Goal: Task Accomplishment & Management: Complete application form

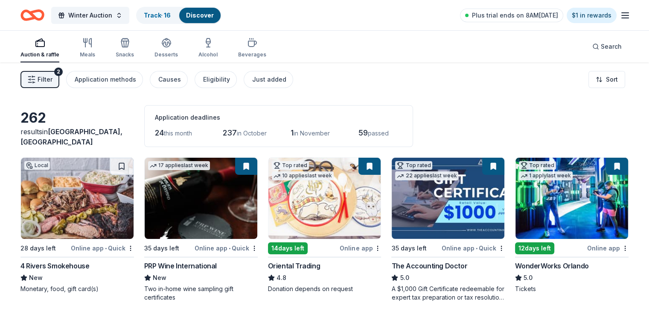
scroll to position [43, 0]
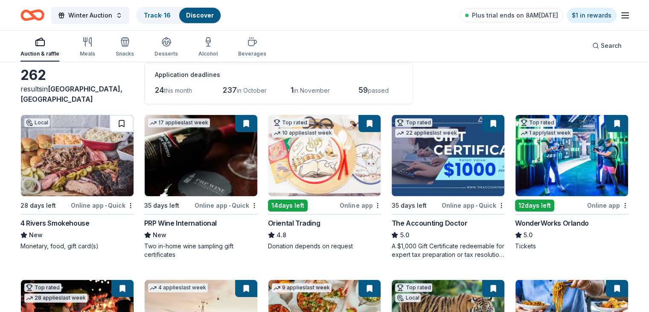
click at [126, 119] on button at bounding box center [122, 123] width 24 height 17
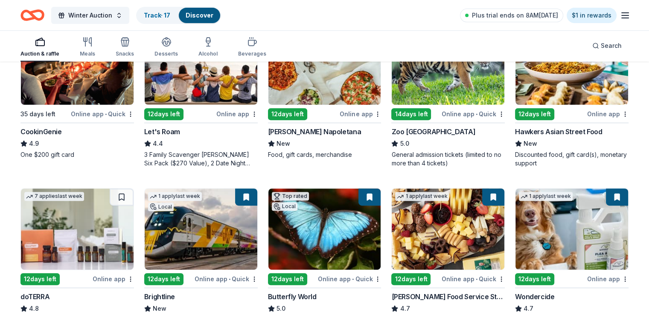
scroll to position [342, 0]
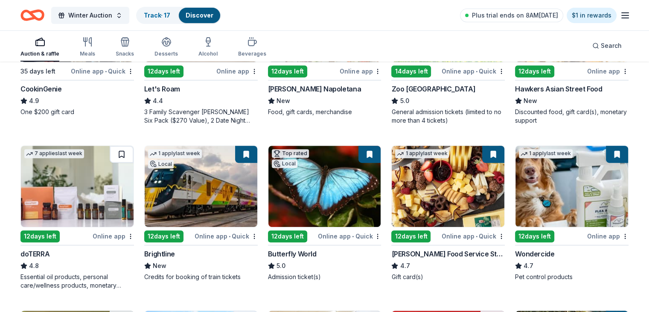
click at [129, 155] on button at bounding box center [122, 154] width 24 height 17
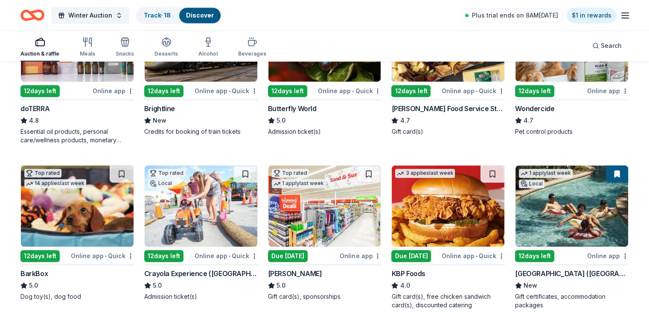
scroll to position [512, 0]
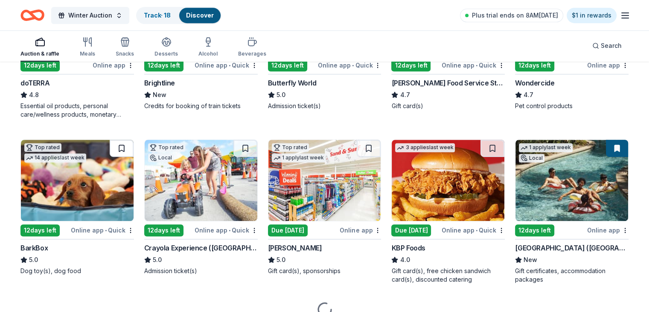
click at [129, 147] on button at bounding box center [122, 148] width 24 height 17
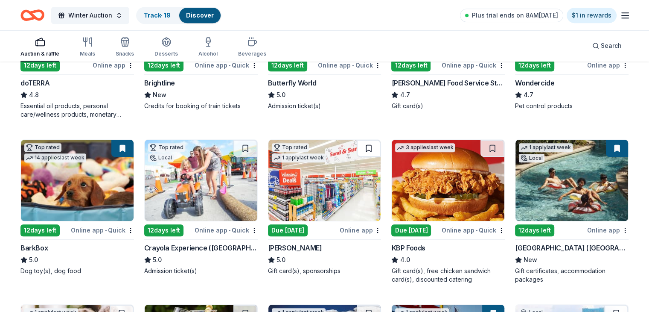
click at [367, 148] on button at bounding box center [369, 148] width 24 height 17
click at [481, 146] on button at bounding box center [493, 148] width 24 height 17
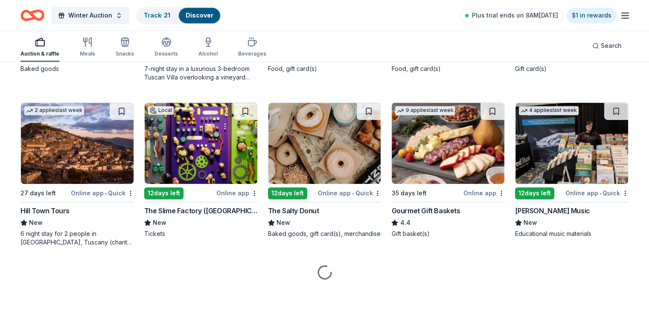
scroll to position [1211, 0]
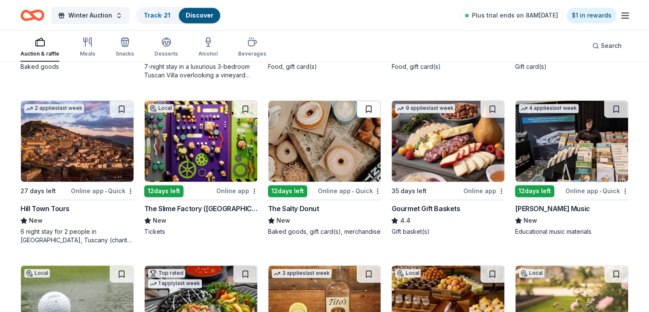
click at [370, 110] on button at bounding box center [369, 108] width 24 height 17
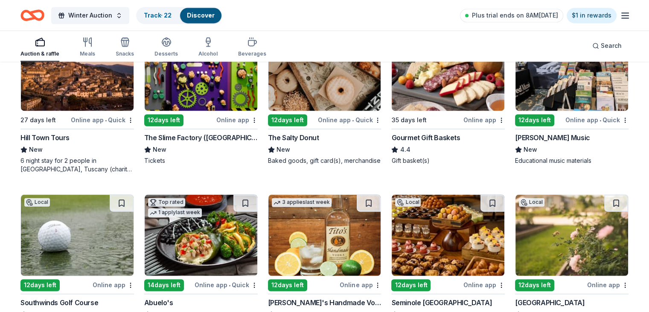
scroll to position [1382, 0]
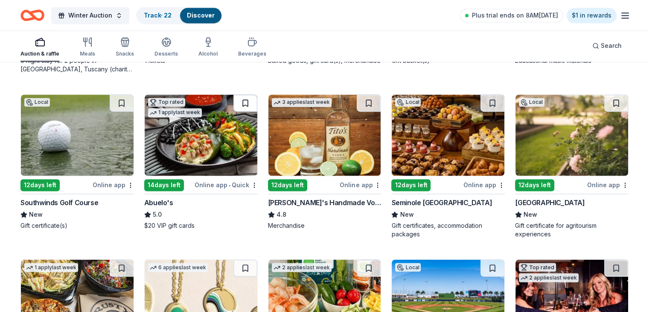
click at [241, 102] on button at bounding box center [246, 102] width 24 height 17
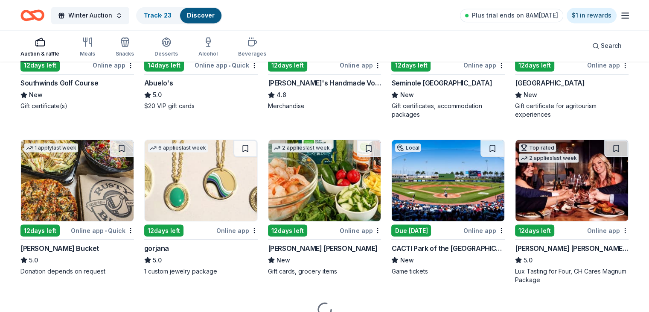
scroll to position [1540, 0]
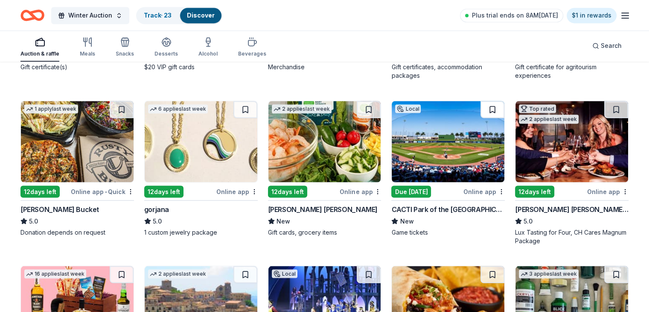
click at [481, 107] on button at bounding box center [493, 109] width 24 height 17
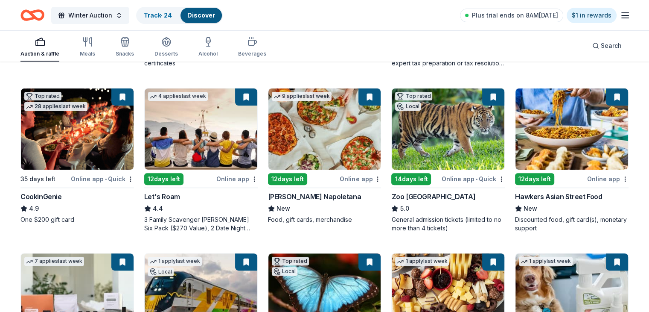
scroll to position [0, 0]
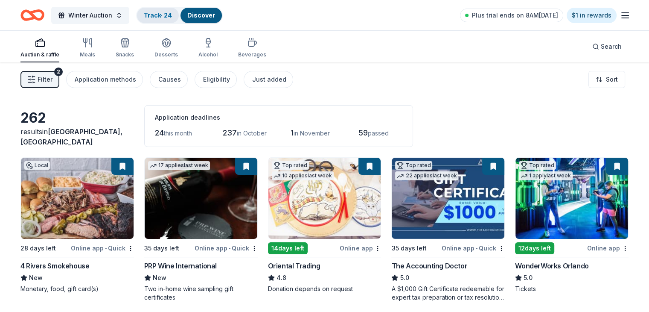
click at [166, 21] on div "Track · 24" at bounding box center [158, 15] width 42 height 15
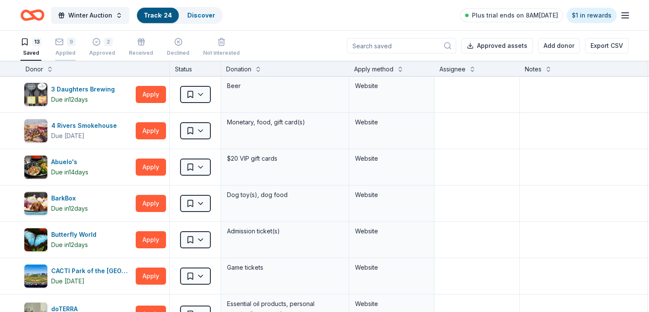
click at [76, 53] on div "Applied" at bounding box center [65, 53] width 20 height 7
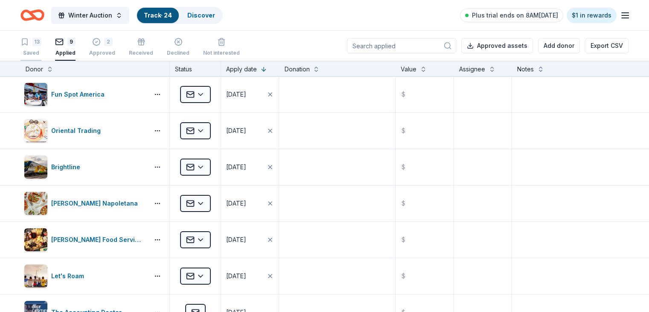
click at [38, 48] on div "13 Saved" at bounding box center [30, 47] width 21 height 19
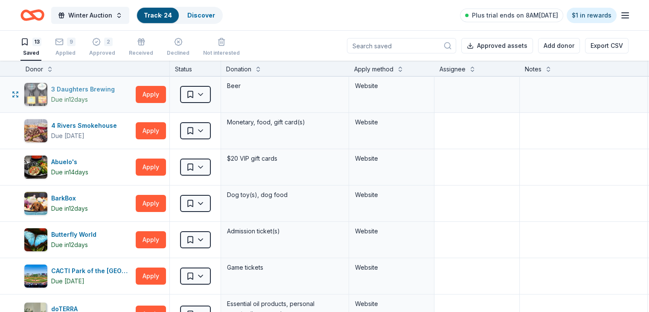
click at [105, 89] on div "3 Daughters Brewing" at bounding box center [84, 89] width 67 height 10
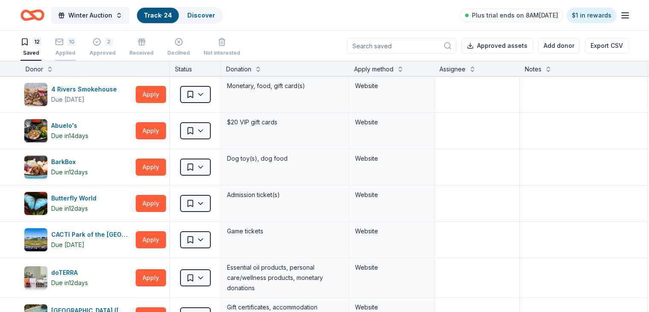
click at [76, 49] on div "10 Applied" at bounding box center [65, 47] width 21 height 19
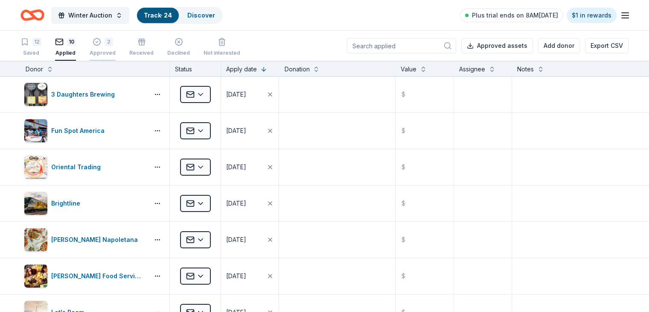
click at [109, 50] on div "Approved" at bounding box center [103, 53] width 26 height 7
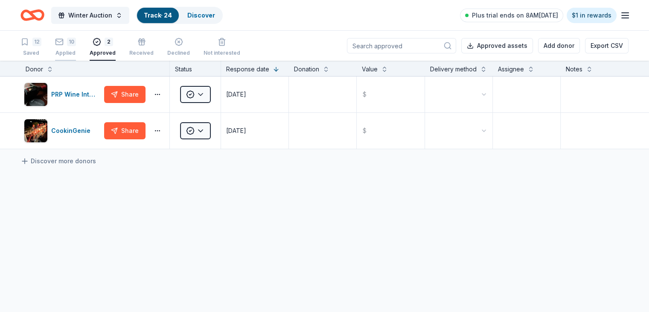
click at [76, 47] on div "10 Applied" at bounding box center [65, 47] width 21 height 19
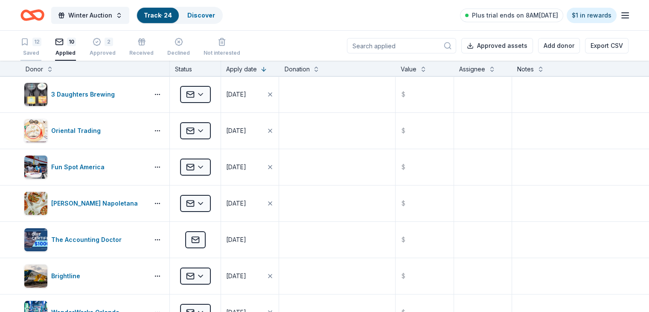
click at [41, 56] on button "12 Saved" at bounding box center [30, 47] width 21 height 26
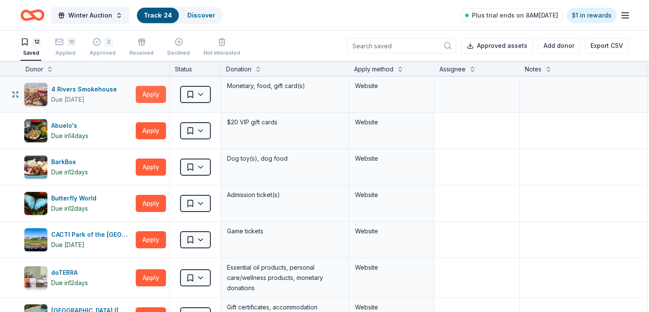
click at [166, 93] on button "Apply" at bounding box center [151, 94] width 30 height 17
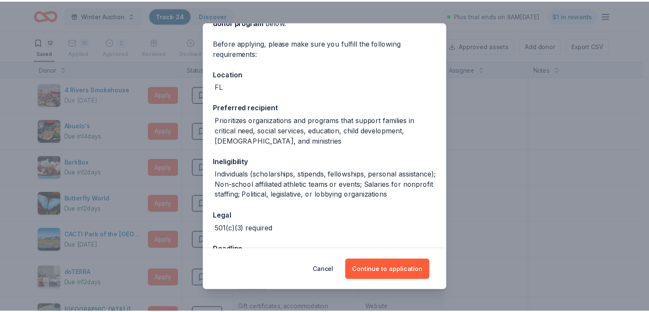
scroll to position [96, 0]
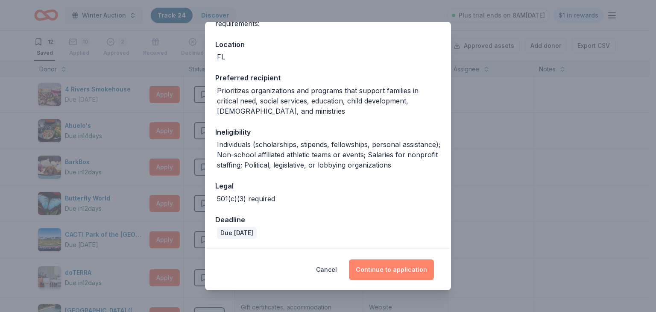
click at [396, 274] on button "Continue to application" at bounding box center [391, 269] width 85 height 20
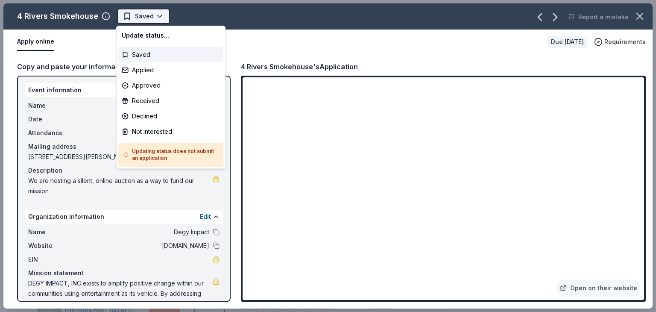
click at [154, 17] on html "Winter Auction Track · 24 Discover Plus trial ends on 8AM, 9/23 $1 in rewards 1…" at bounding box center [328, 156] width 656 height 312
click at [156, 72] on div "Applied" at bounding box center [170, 69] width 105 height 15
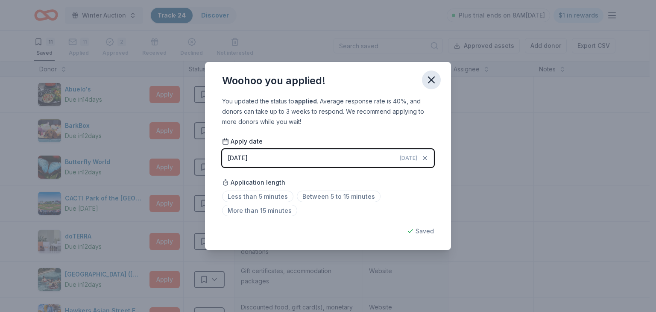
click at [435, 77] on icon "button" at bounding box center [431, 80] width 12 height 12
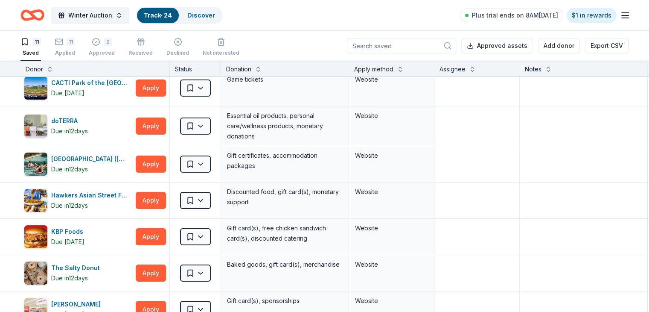
scroll to position [213, 0]
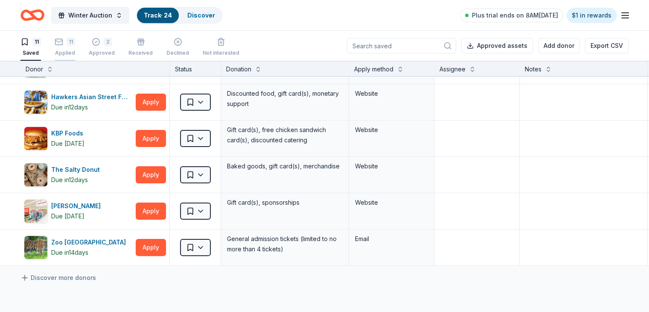
click at [75, 53] on div "Applied" at bounding box center [65, 53] width 20 height 7
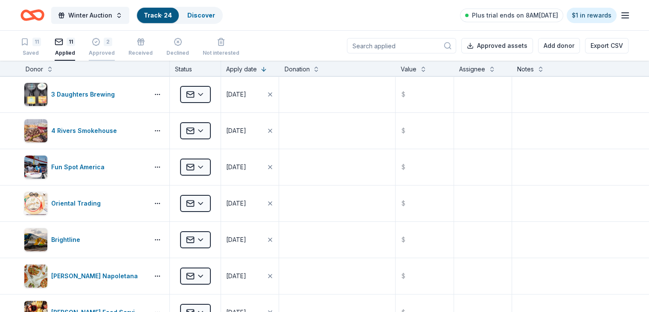
click at [99, 39] on icon "button" at bounding box center [95, 41] width 7 height 7
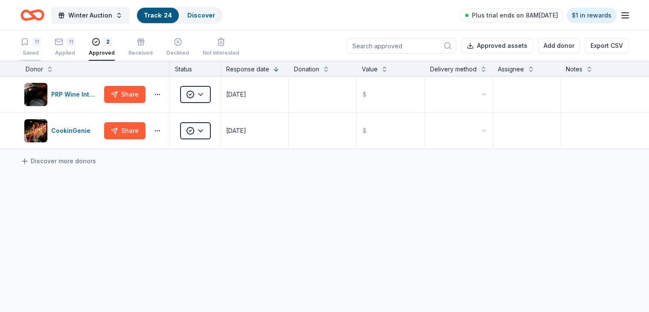
click at [41, 50] on div "Saved" at bounding box center [30, 53] width 20 height 7
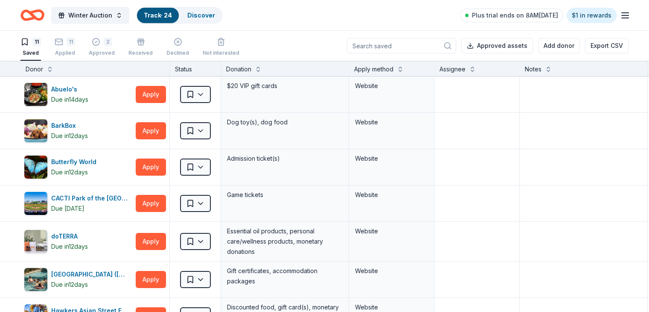
click at [35, 11] on icon "Home" at bounding box center [28, 15] width 13 height 9
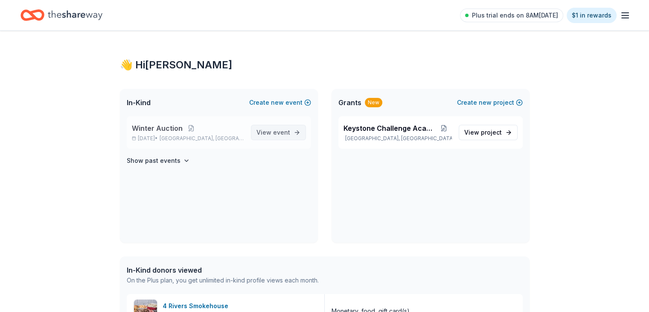
click at [281, 134] on span "event" at bounding box center [281, 132] width 17 height 7
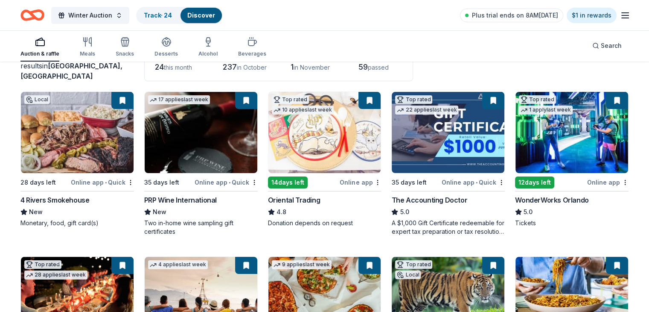
scroll to position [128, 0]
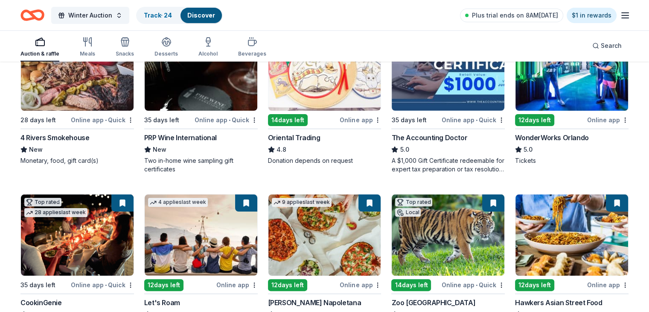
click at [174, 138] on div "PRP Wine International" at bounding box center [180, 137] width 73 height 10
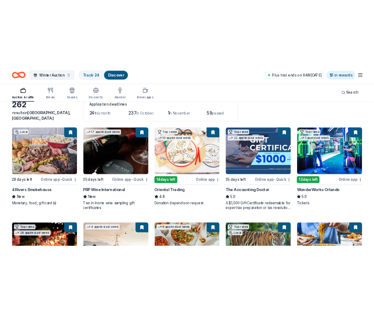
scroll to position [0, 0]
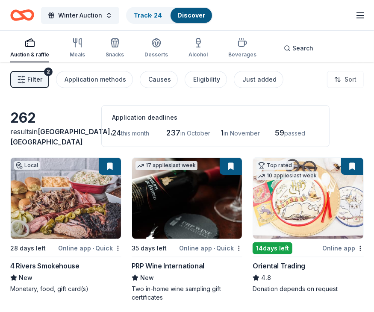
click at [22, 20] on icon "Home" at bounding box center [22, 15] width 24 height 20
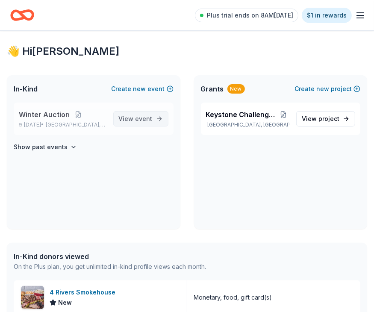
click at [133, 112] on link "View event" at bounding box center [140, 118] width 55 height 15
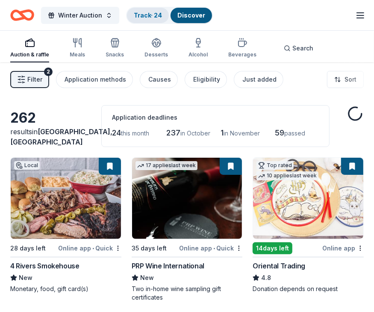
click at [142, 16] on link "Track · 24" at bounding box center [148, 15] width 28 height 7
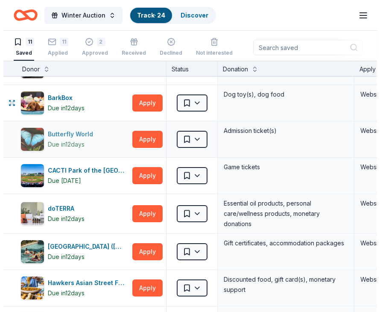
scroll to position [43, 0]
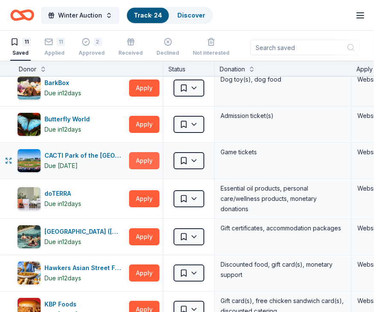
click at [142, 158] on button "Apply" at bounding box center [144, 160] width 30 height 17
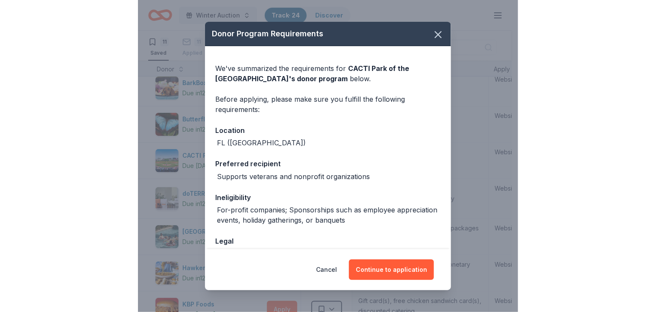
scroll to position [88, 0]
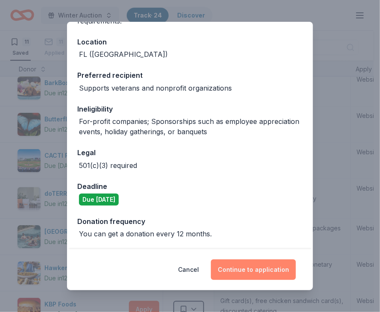
click at [259, 263] on button "Continue to application" at bounding box center [253, 269] width 85 height 20
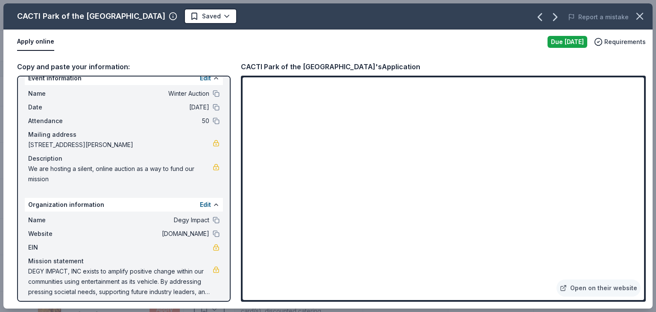
scroll to position [18, 0]
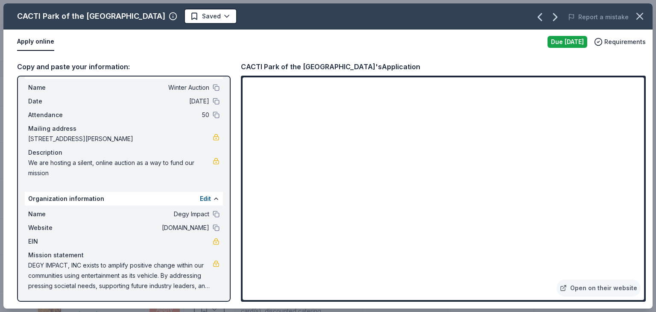
click at [194, 16] on html "Winter Auction Track · 24 Discover Plus trial ends on 8AM, 9/23 $1 in rewards 1…" at bounding box center [328, 156] width 656 height 312
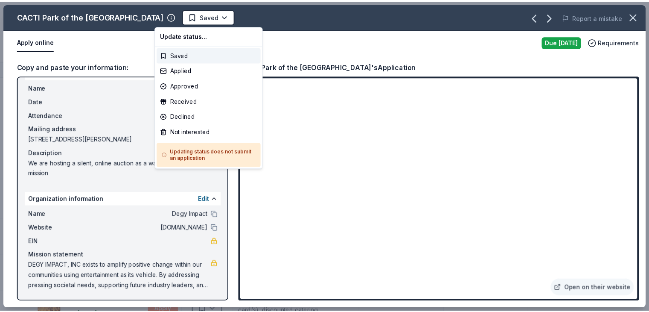
scroll to position [0, 0]
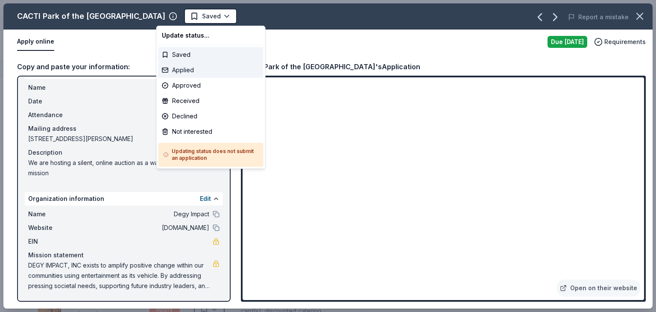
click at [188, 66] on div "Applied" at bounding box center [210, 69] width 105 height 15
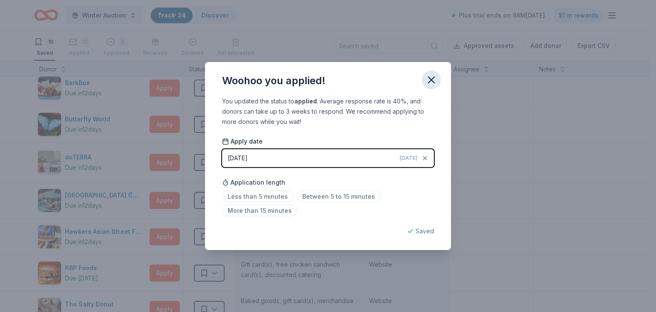
click at [434, 79] on icon "button" at bounding box center [431, 80] width 12 height 12
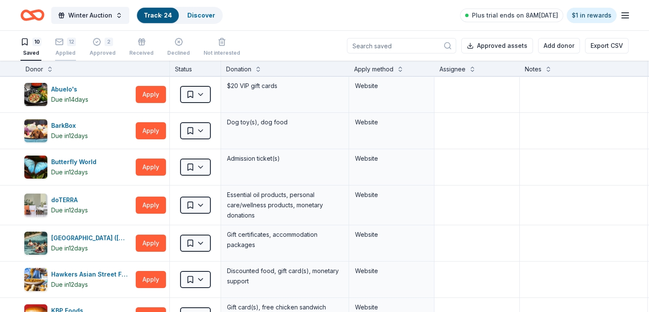
click at [76, 43] on div "12" at bounding box center [71, 42] width 9 height 9
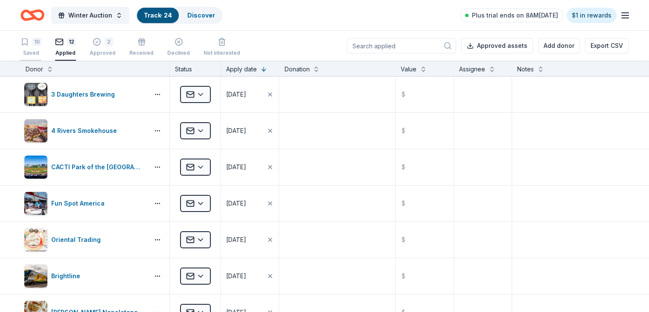
click at [41, 50] on div "Saved" at bounding box center [30, 53] width 21 height 7
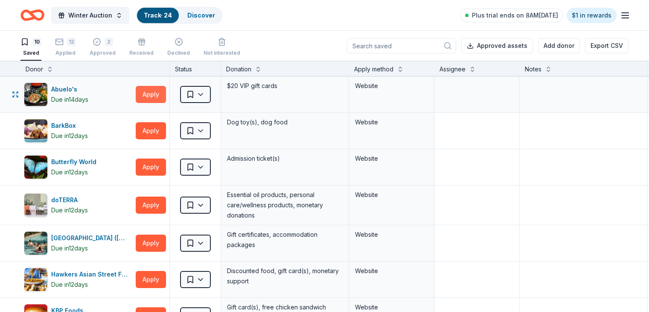
click at [162, 96] on button "Apply" at bounding box center [151, 94] width 30 height 17
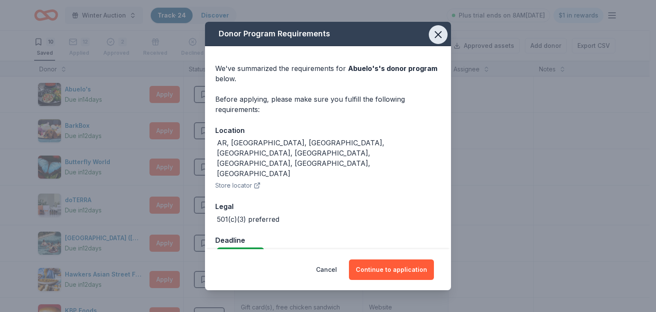
click at [435, 41] on icon "button" at bounding box center [438, 35] width 12 height 12
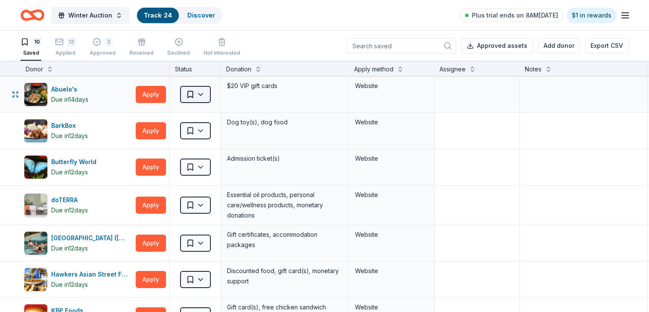
click at [217, 94] on html "Winter Auction Track · 24 Discover Plus trial ends on 8AM, 9/23 $1 in rewards 1…" at bounding box center [324, 156] width 649 height 312
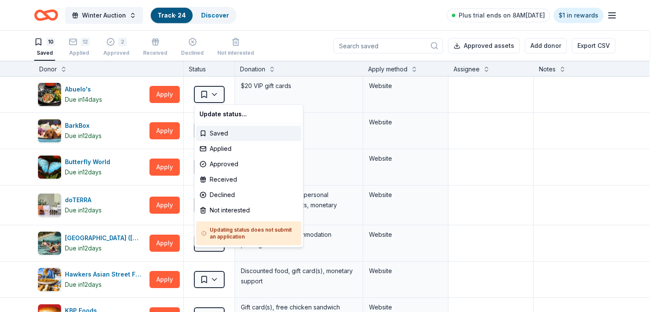
click at [208, 93] on html "Winter Auction Track · 24 Discover Plus trial ends on 8AM, 9/23 $1 in rewards 1…" at bounding box center [328, 156] width 656 height 312
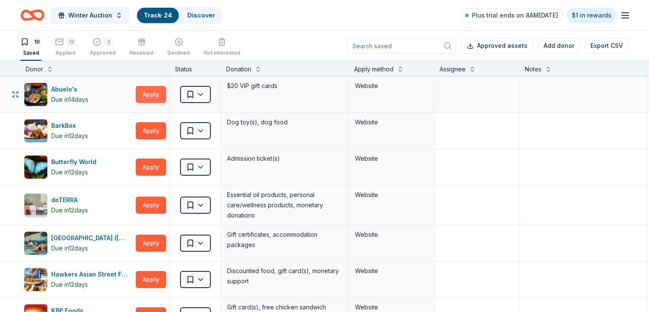
click at [166, 96] on button "Apply" at bounding box center [151, 94] width 30 height 17
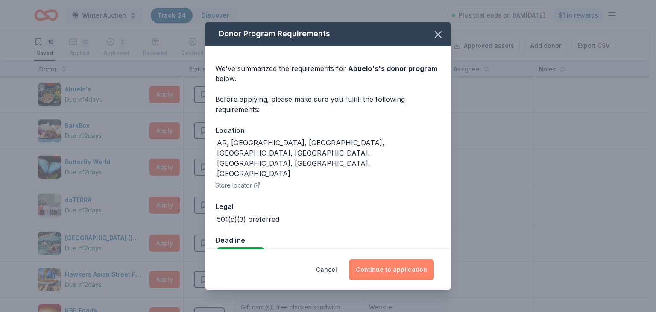
click at [392, 263] on button "Continue to application" at bounding box center [391, 269] width 85 height 20
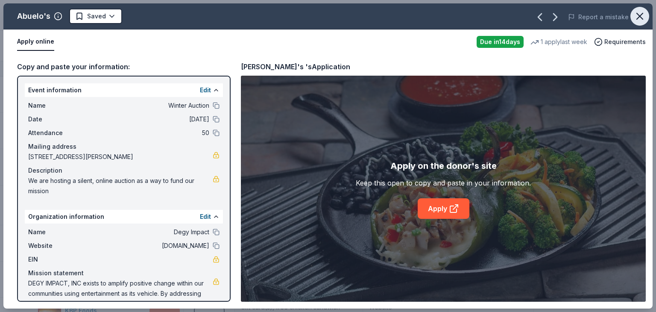
click at [638, 12] on icon "button" at bounding box center [640, 16] width 12 height 12
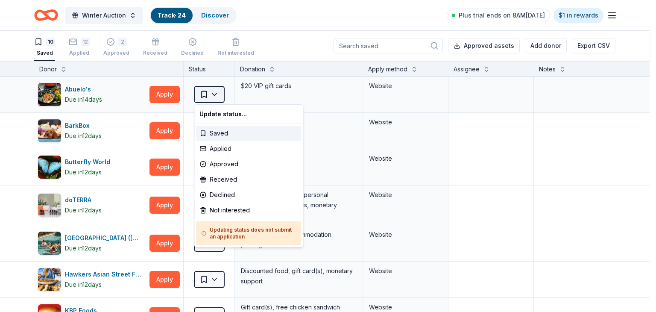
click at [221, 98] on html "Winter Auction Track · 24 Discover Plus trial ends on 8AM, 9/23 $1 in rewards 1…" at bounding box center [328, 156] width 656 height 312
click at [237, 209] on div "Not interested" at bounding box center [248, 209] width 105 height 15
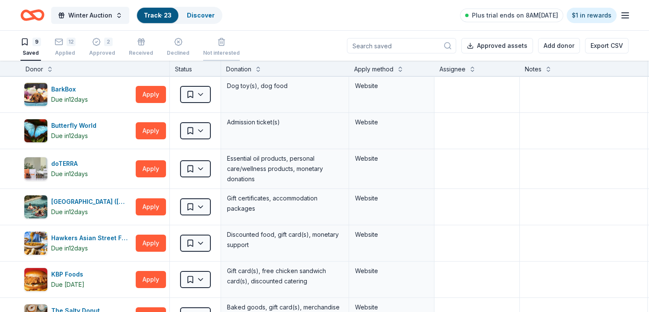
click at [230, 55] on button "Not interested" at bounding box center [221, 47] width 37 height 26
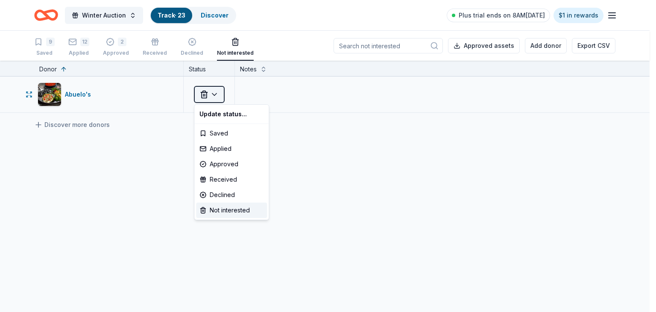
click at [216, 95] on html "Winter Auction Track · 23 Discover Plus trial ends on 8AM, 9/23 $1 in rewards 9…" at bounding box center [328, 156] width 656 height 312
click at [150, 145] on html "Winter Auction Track · 23 Discover Plus trial ends on 8AM, 9/23 $1 in rewards 9…" at bounding box center [328, 156] width 656 height 312
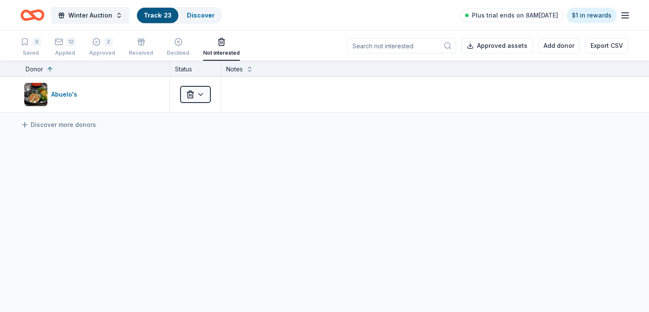
drag, startPoint x: 114, startPoint y: 95, endPoint x: 351, endPoint y: 161, distance: 246.7
click at [351, 161] on div "Abuelo's Not interested Discover more donors" at bounding box center [324, 174] width 649 height 197
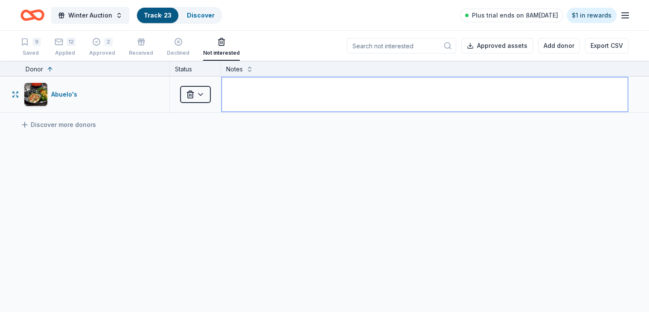
click at [254, 89] on textarea at bounding box center [425, 94] width 406 height 34
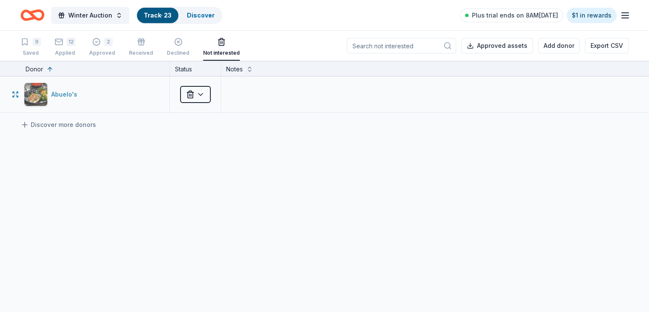
click at [76, 94] on div "Abuelo's" at bounding box center [65, 94] width 29 height 10
click at [81, 93] on div "Abuelo's" at bounding box center [65, 94] width 29 height 10
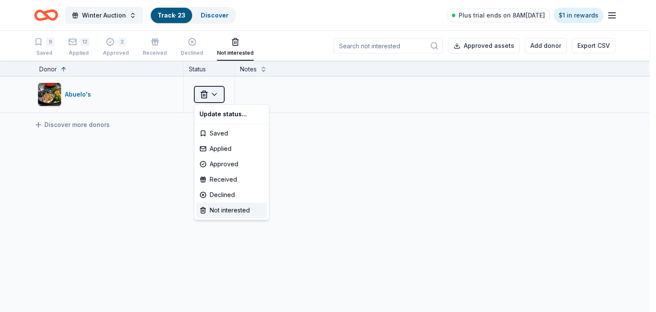
click at [214, 94] on html "Winter Auction Track · 23 Discover Plus trial ends on 8AM, 9/23 $1 in rewards 9…" at bounding box center [328, 156] width 656 height 312
click at [216, 129] on div "Saved" at bounding box center [231, 133] width 71 height 15
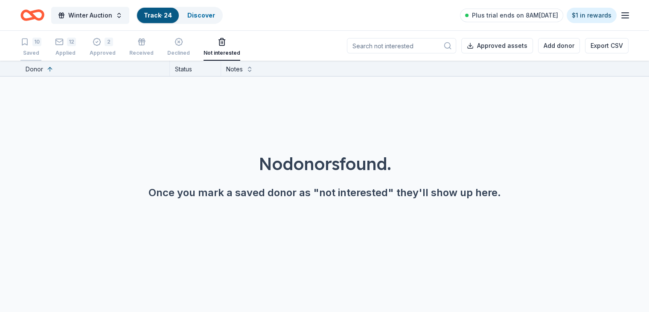
click at [41, 43] on div "10" at bounding box center [30, 42] width 21 height 9
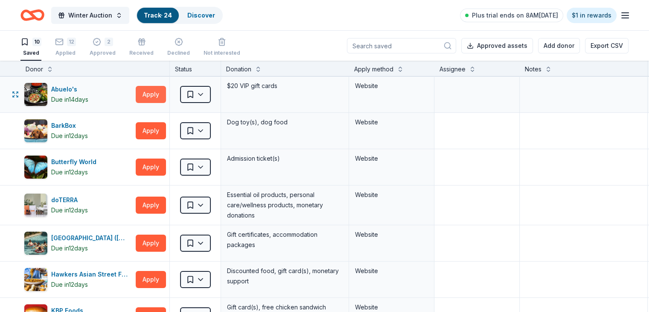
click at [166, 93] on button "Apply" at bounding box center [151, 94] width 30 height 17
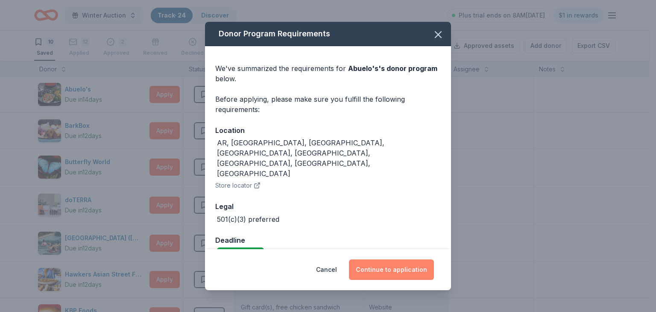
click at [401, 259] on button "Continue to application" at bounding box center [391, 269] width 85 height 20
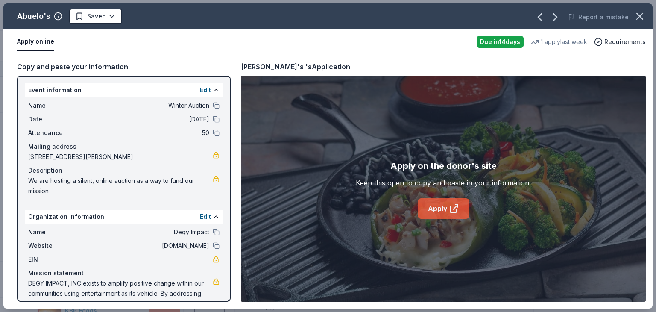
click at [432, 209] on link "Apply" at bounding box center [444, 208] width 52 height 20
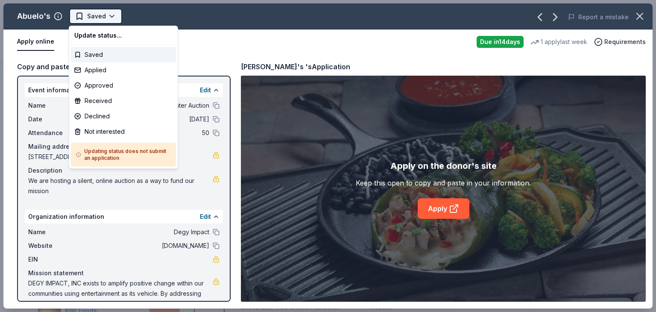
click at [106, 18] on html "Winter Auction Track · 24 Discover Plus trial ends on 8AM, 9/23 $1 in rewards 1…" at bounding box center [328, 156] width 656 height 312
click at [106, 73] on div "Applied" at bounding box center [123, 69] width 105 height 15
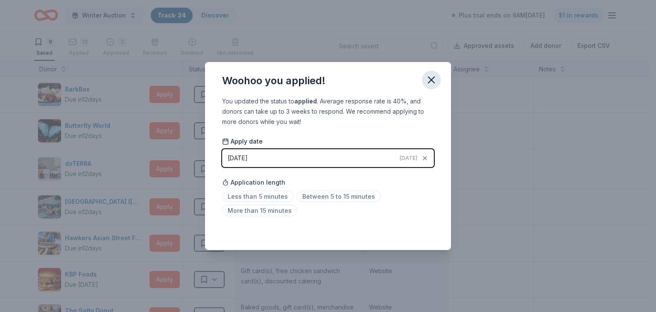
click at [435, 81] on icon "button" at bounding box center [431, 80] width 12 height 12
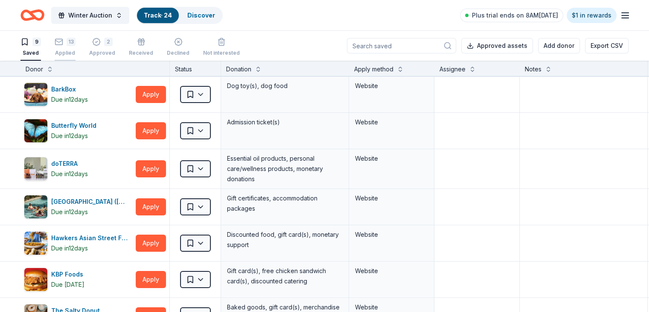
click at [63, 46] on icon "button" at bounding box center [59, 42] width 9 height 9
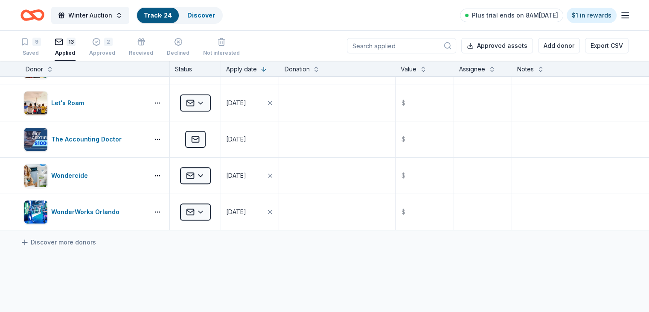
scroll to position [395, 0]
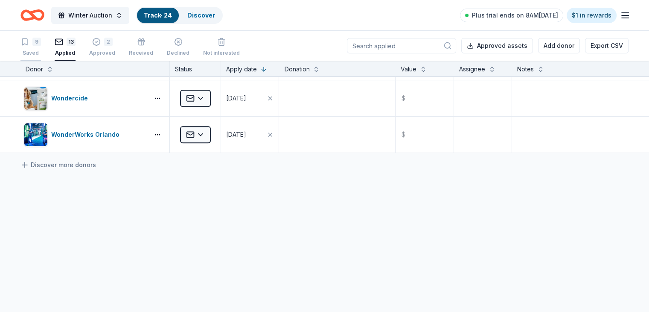
click at [41, 47] on div "9 Saved" at bounding box center [30, 42] width 20 height 19
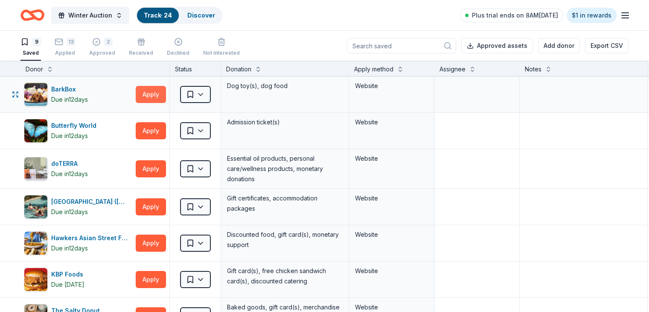
click at [166, 95] on button "Apply" at bounding box center [151, 94] width 30 height 17
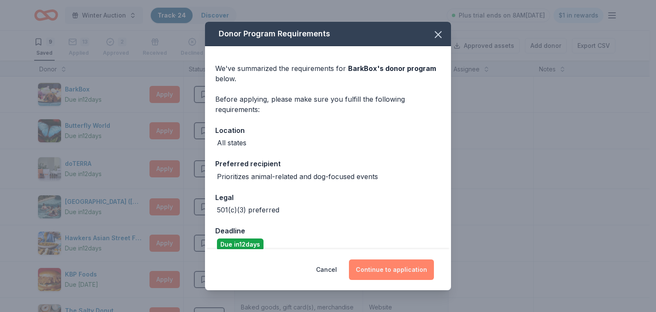
click at [392, 267] on button "Continue to application" at bounding box center [391, 269] width 85 height 20
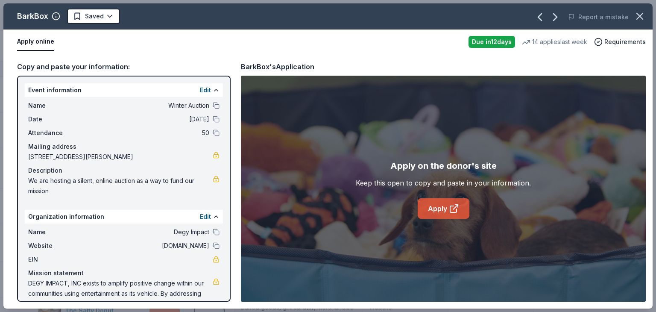
click at [449, 211] on icon at bounding box center [454, 208] width 10 height 10
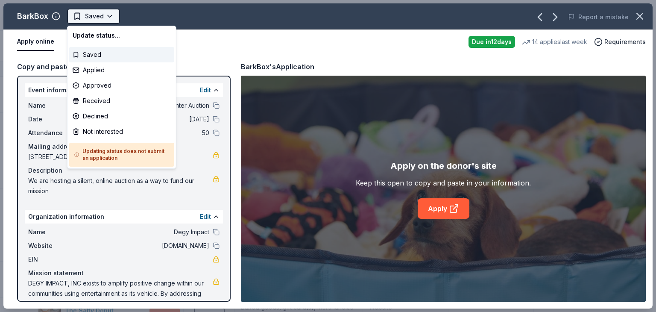
click at [108, 17] on html "Winter Auction Track · 24 Discover Plus trial ends on 8AM, 9/23 $1 in rewards 9…" at bounding box center [328, 156] width 656 height 312
click at [119, 86] on div "Approved" at bounding box center [121, 85] width 105 height 15
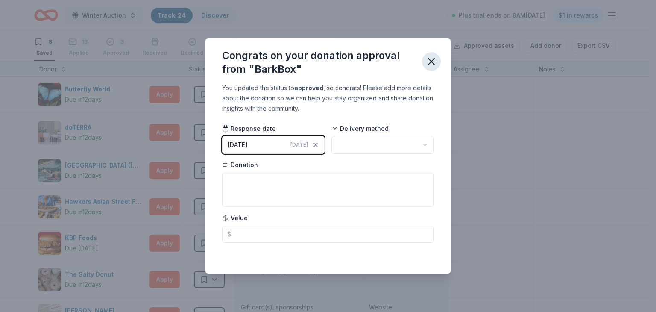
click at [433, 61] on icon "button" at bounding box center [431, 62] width 12 height 12
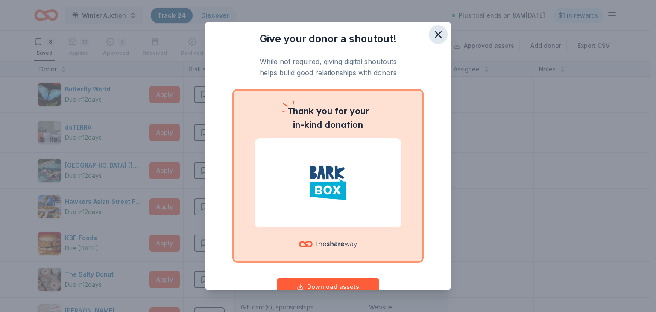
click at [433, 38] on icon "button" at bounding box center [438, 35] width 12 height 12
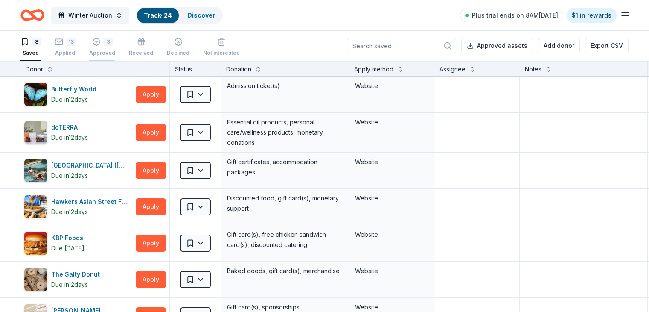
click at [114, 47] on div "3 Approved" at bounding box center [102, 47] width 26 height 19
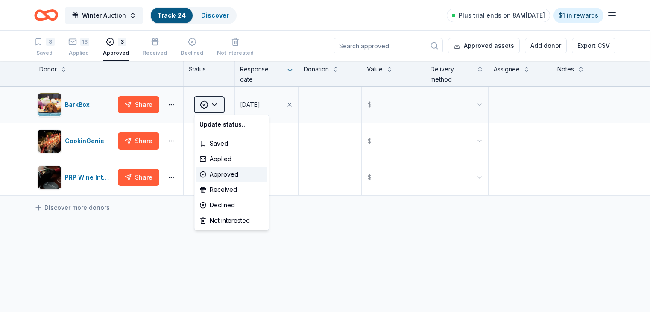
click at [213, 103] on html "Winter Auction Track · 24 Discover Plus trial ends on 8AM, 9/23 $1 in rewards 8…" at bounding box center [328, 156] width 656 height 312
click at [222, 155] on div "Applied" at bounding box center [231, 158] width 71 height 15
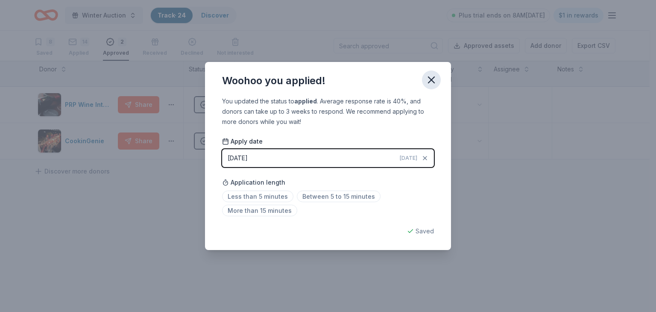
click at [431, 81] on icon "button" at bounding box center [431, 80] width 12 height 12
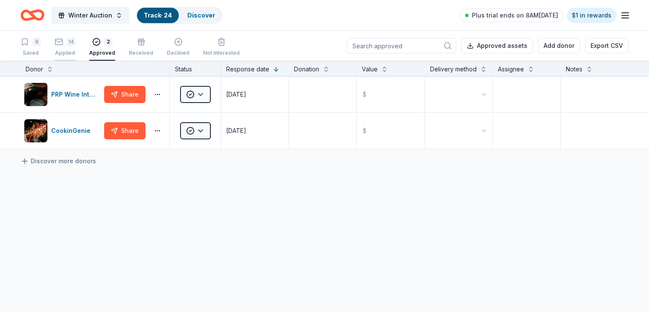
click at [76, 48] on div "Applied" at bounding box center [65, 48] width 21 height 7
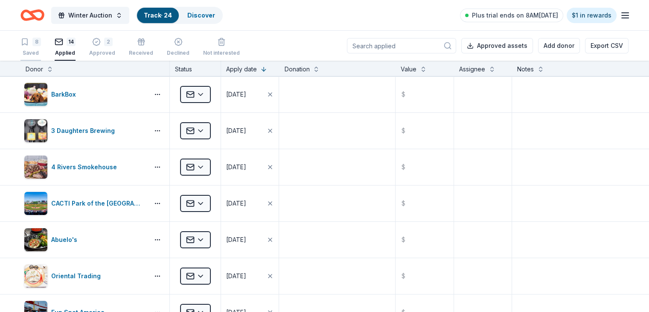
click at [41, 50] on div "Saved" at bounding box center [30, 48] width 20 height 7
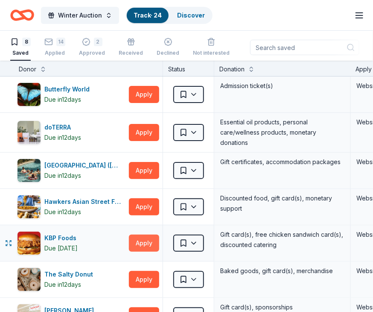
click at [139, 242] on button "Apply" at bounding box center [144, 242] width 30 height 17
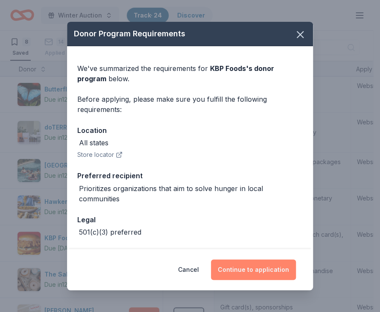
click at [263, 272] on button "Continue to application" at bounding box center [253, 269] width 85 height 20
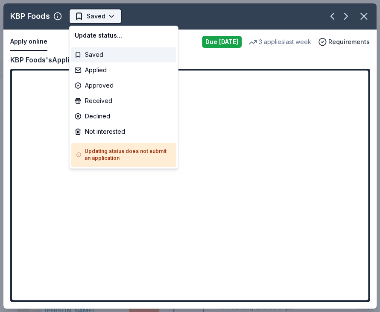
click at [113, 17] on html "Winter Auction Track · 24 Discover Plus trial ends on 8AM, 9/23 $1 in rewards 8…" at bounding box center [190, 156] width 380 height 312
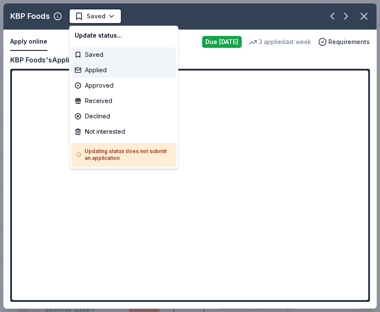
click at [114, 72] on div "Applied" at bounding box center [123, 69] width 105 height 15
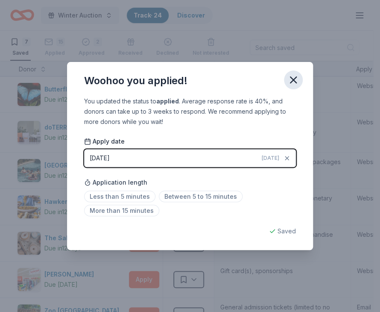
click at [289, 82] on icon "button" at bounding box center [293, 80] width 12 height 12
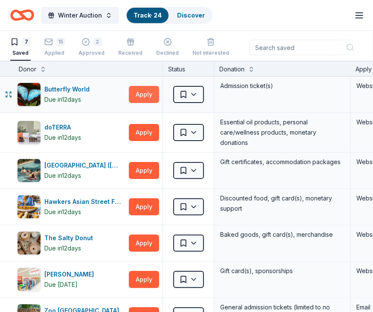
click at [137, 96] on button "Apply" at bounding box center [144, 94] width 30 height 17
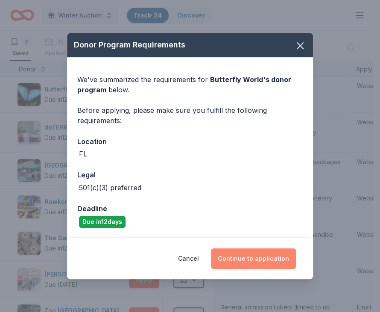
click at [266, 262] on button "Continue to application" at bounding box center [253, 258] width 85 height 20
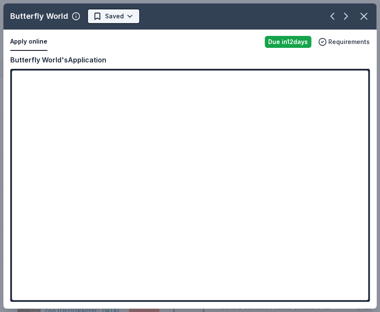
click at [125, 18] on html "Winter Auction Track · 24 Discover Plus trial ends on 8AM, 9/23 $1 in rewards 7…" at bounding box center [190, 156] width 380 height 312
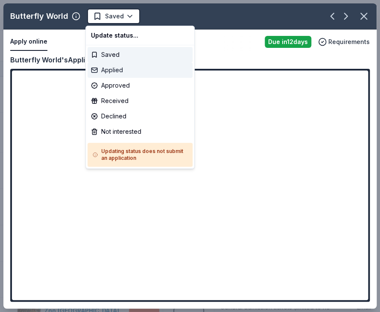
click at [132, 69] on div "Applied" at bounding box center [140, 69] width 105 height 15
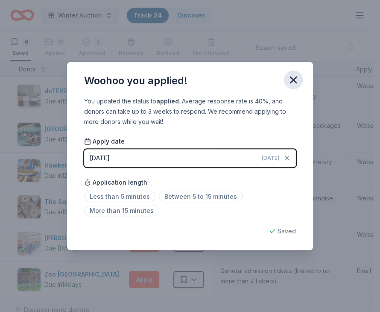
click at [290, 79] on icon "button" at bounding box center [293, 80] width 12 height 12
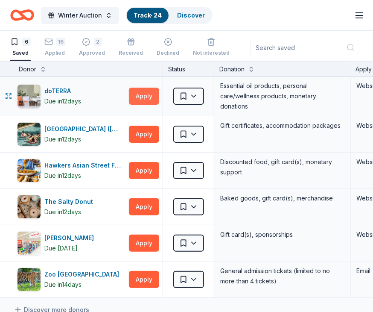
click at [143, 92] on button "Apply" at bounding box center [144, 96] width 30 height 17
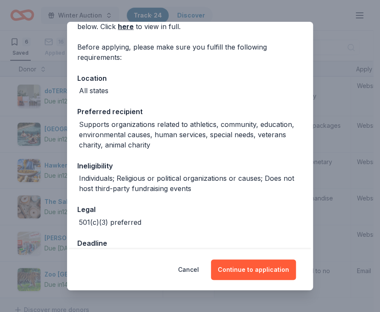
scroll to position [75, 0]
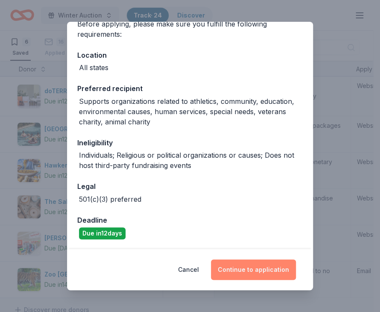
click at [273, 273] on button "Continue to application" at bounding box center [253, 269] width 85 height 20
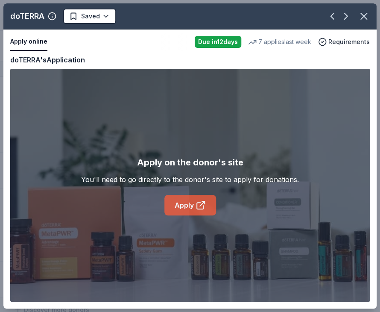
click at [207, 208] on link "Apply" at bounding box center [190, 205] width 52 height 20
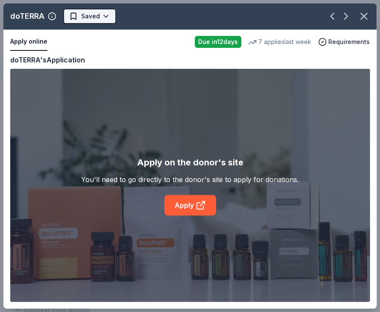
click at [107, 16] on html "Winter Auction Track · 24 Discover Plus trial ends on 8AM, 9/23 $1 in rewards 6…" at bounding box center [190, 156] width 380 height 312
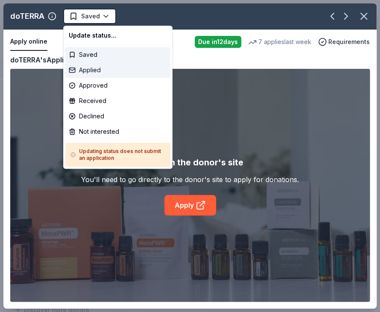
click at [115, 73] on div "Applied" at bounding box center [117, 69] width 105 height 15
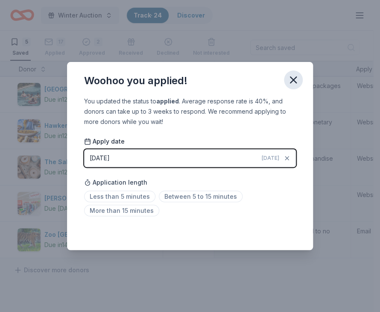
click at [299, 79] on icon "button" at bounding box center [293, 80] width 12 height 12
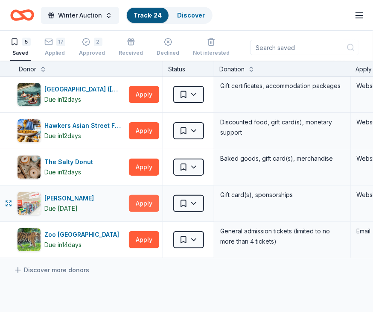
click at [140, 201] on button "Apply" at bounding box center [144, 203] width 30 height 17
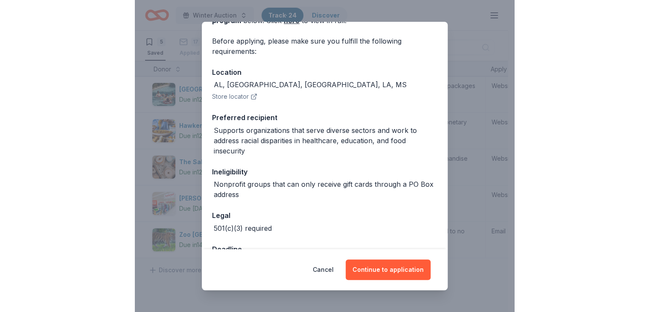
scroll to position [87, 0]
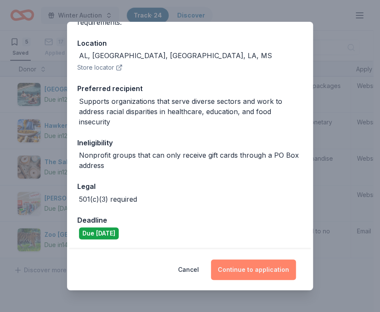
click at [268, 274] on button "Continue to application" at bounding box center [253, 269] width 85 height 20
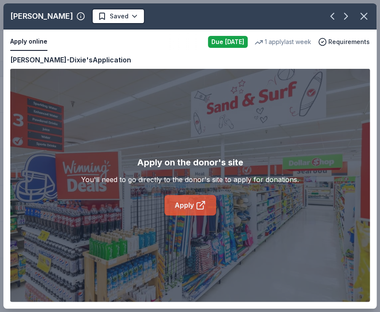
click at [178, 202] on link "Apply" at bounding box center [190, 205] width 52 height 20
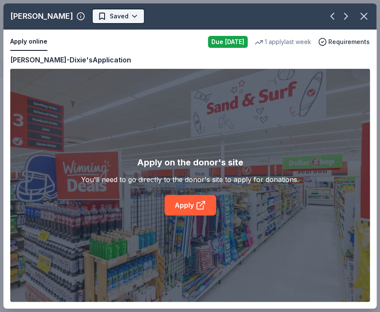
click at [108, 19] on html "Winter Auction Track · 24 Discover Plus trial ends on 8AM, 9/23 $1 in rewards 5…" at bounding box center [190, 156] width 380 height 312
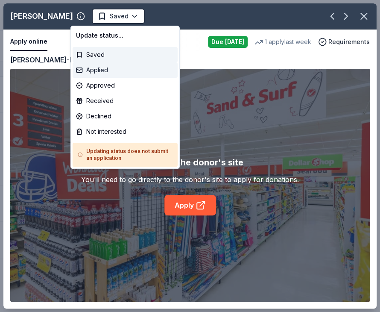
click at [109, 73] on div "Applied" at bounding box center [125, 69] width 105 height 15
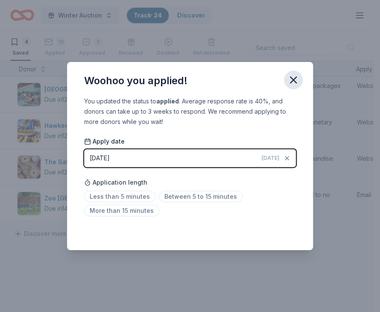
click at [293, 79] on icon "button" at bounding box center [293, 80] width 12 height 12
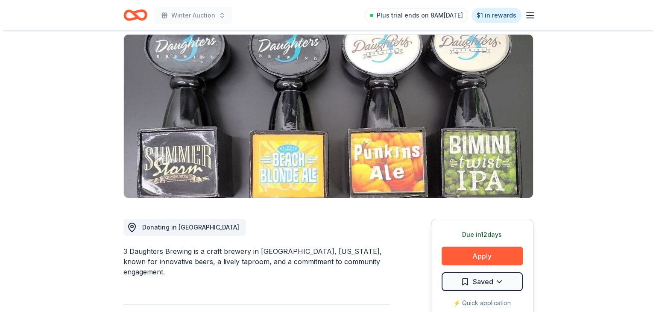
scroll to position [128, 0]
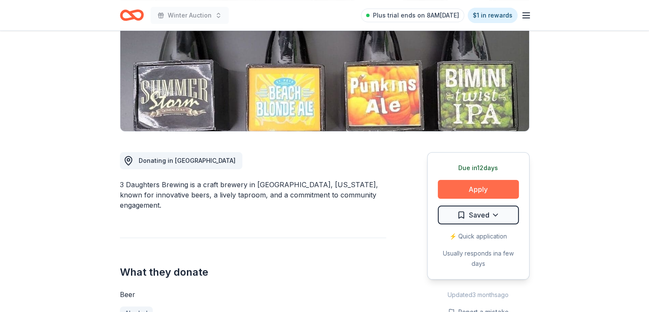
click at [471, 189] on button "Apply" at bounding box center [478, 189] width 81 height 19
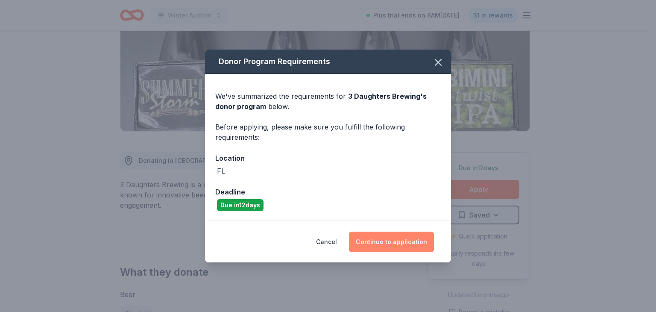
click at [410, 236] on button "Continue to application" at bounding box center [391, 241] width 85 height 20
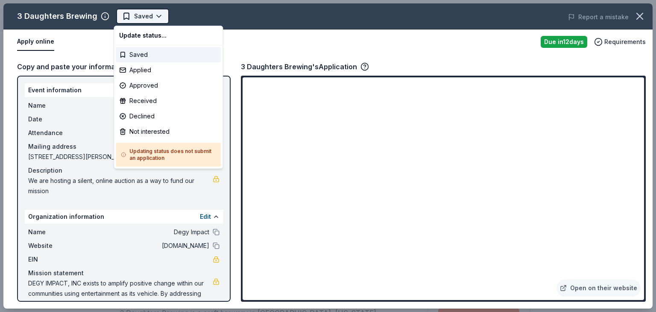
click at [155, 16] on body "Winter Auction Saved Apply Due [DATE] Share 3 Daughters Brewing New approval ra…" at bounding box center [324, 156] width 649 height 312
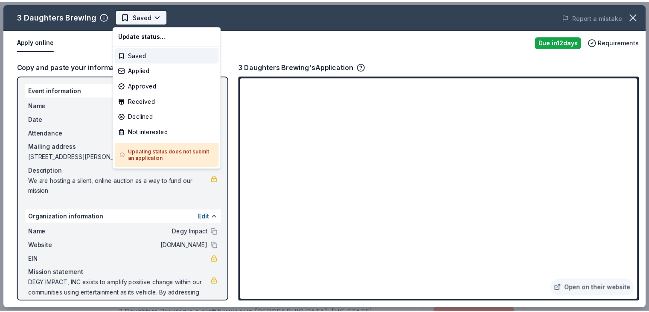
scroll to position [0, 0]
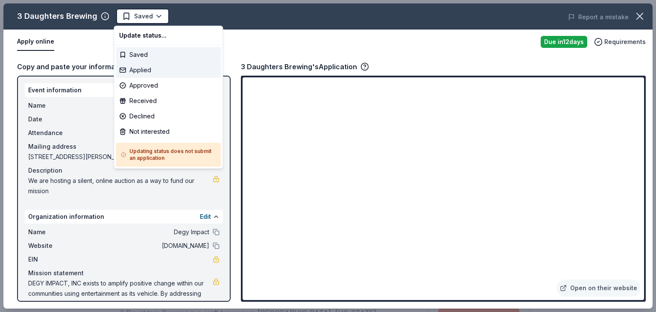
click at [157, 69] on div "Applied" at bounding box center [168, 69] width 105 height 15
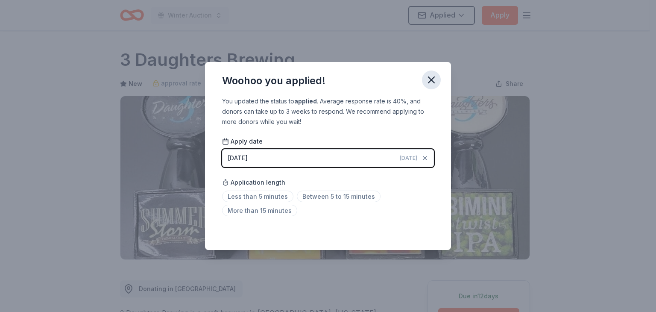
click at [430, 85] on icon "button" at bounding box center [431, 80] width 12 height 12
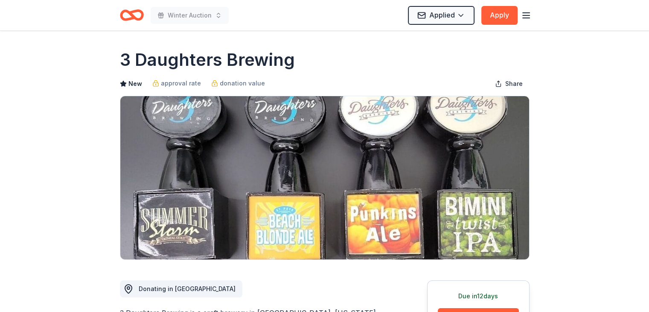
click at [133, 15] on icon "Home" at bounding box center [135, 15] width 13 height 9
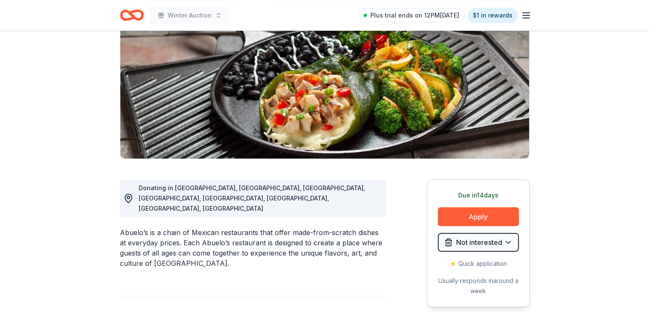
scroll to position [171, 0]
